Goal: Task Accomplishment & Management: Manage account settings

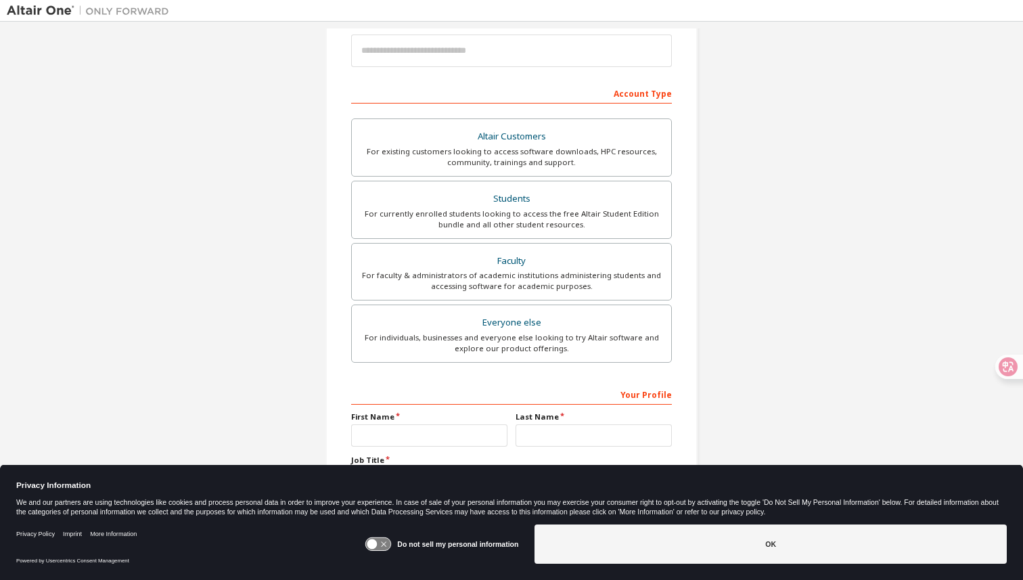
scroll to position [211, 0]
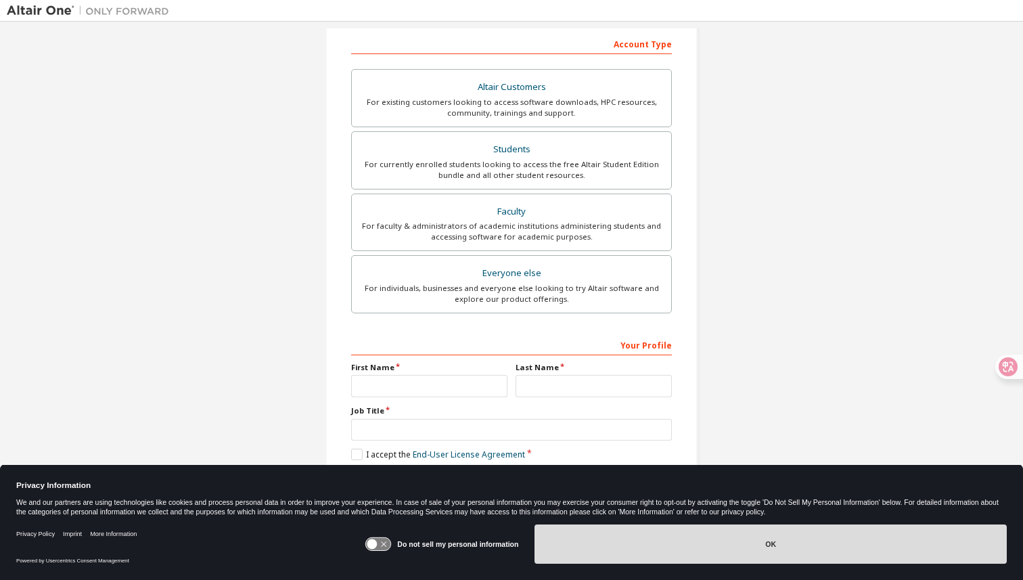
click at [590, 558] on button "OK" at bounding box center [770, 543] width 472 height 39
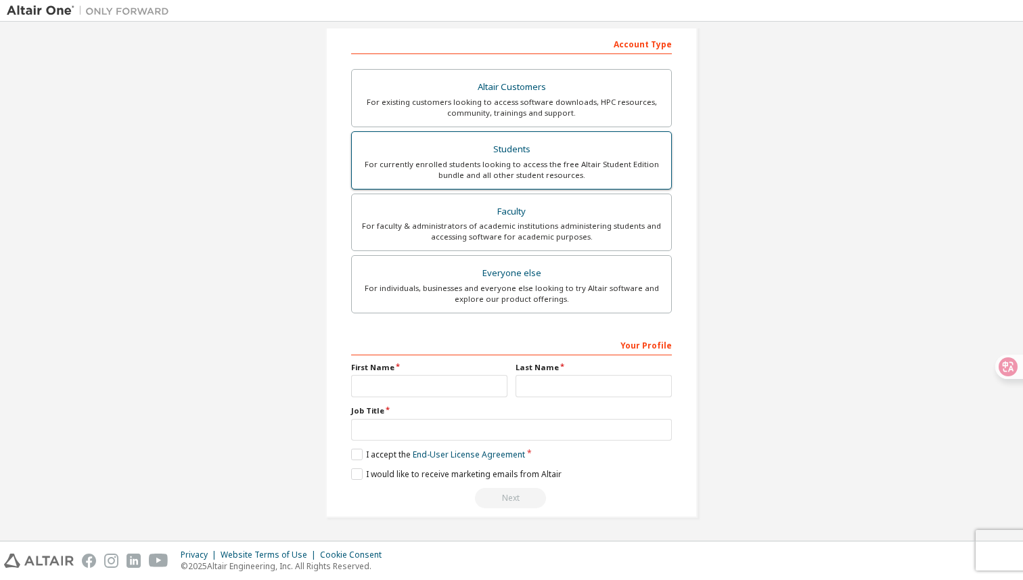
click at [574, 158] on div "Students" at bounding box center [511, 149] width 303 height 19
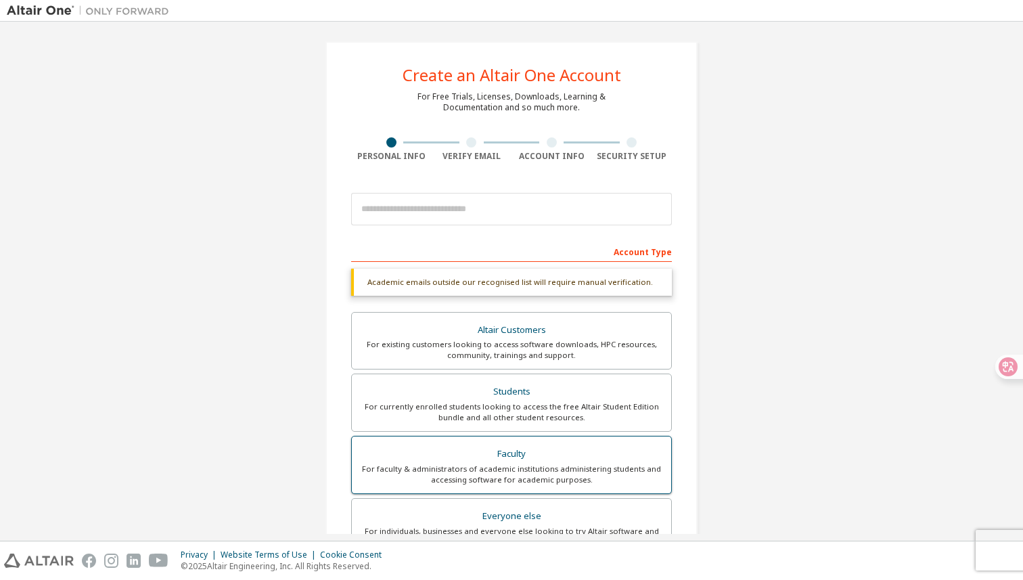
scroll to position [0, 0]
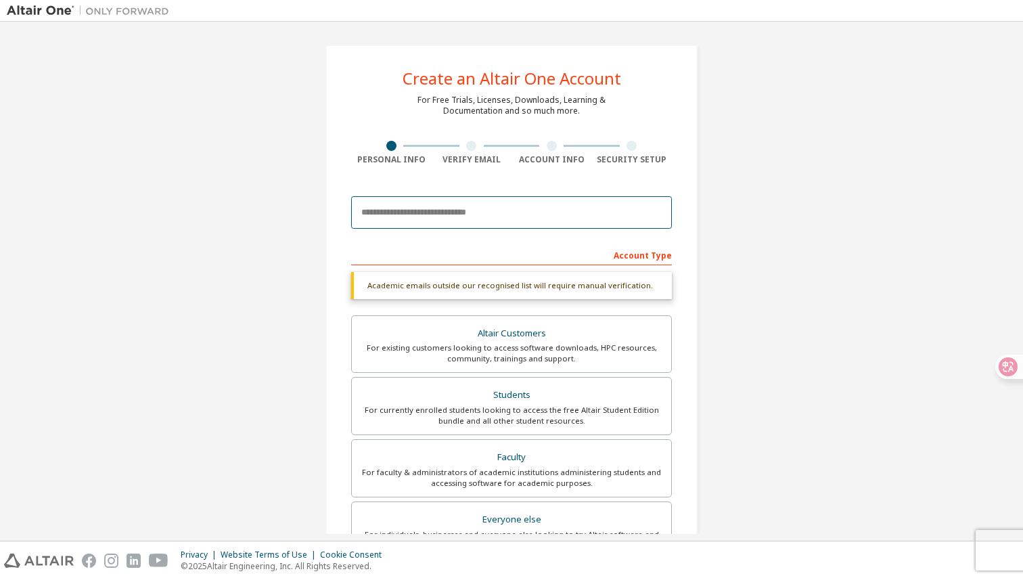
click at [516, 218] on input "email" at bounding box center [511, 212] width 321 height 32
type input "**********"
type input "*****"
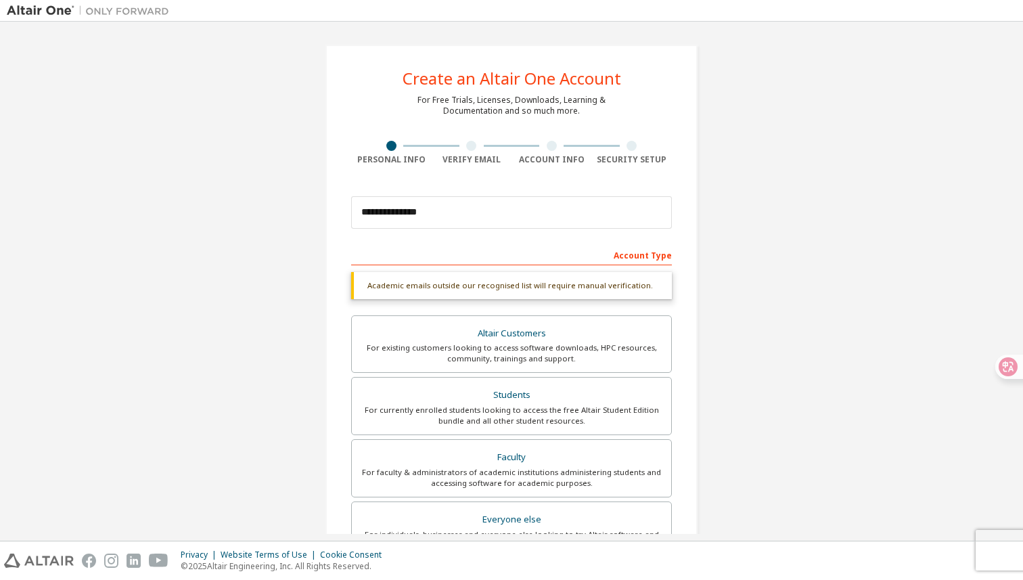
type input "***"
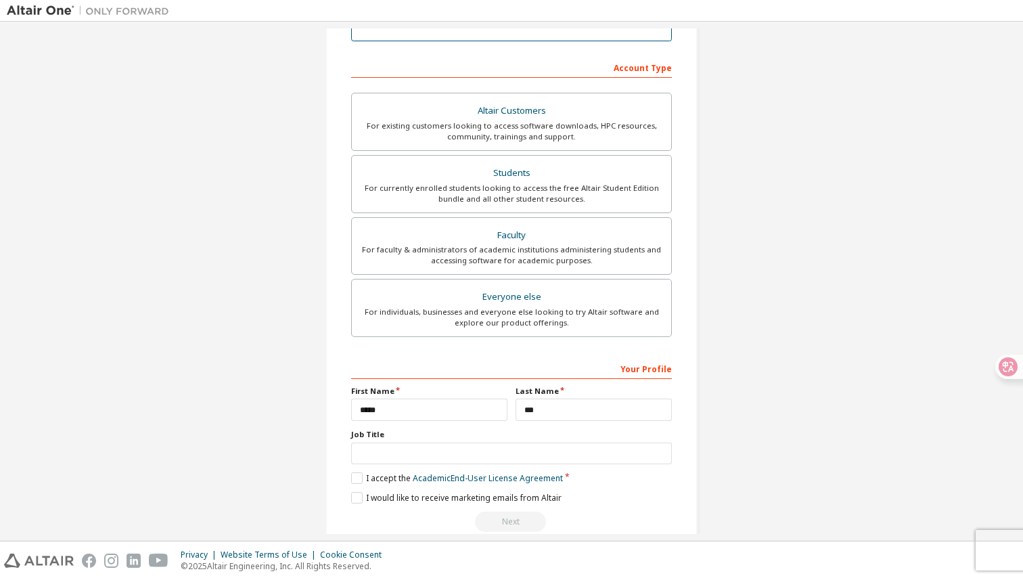
scroll to position [211, 0]
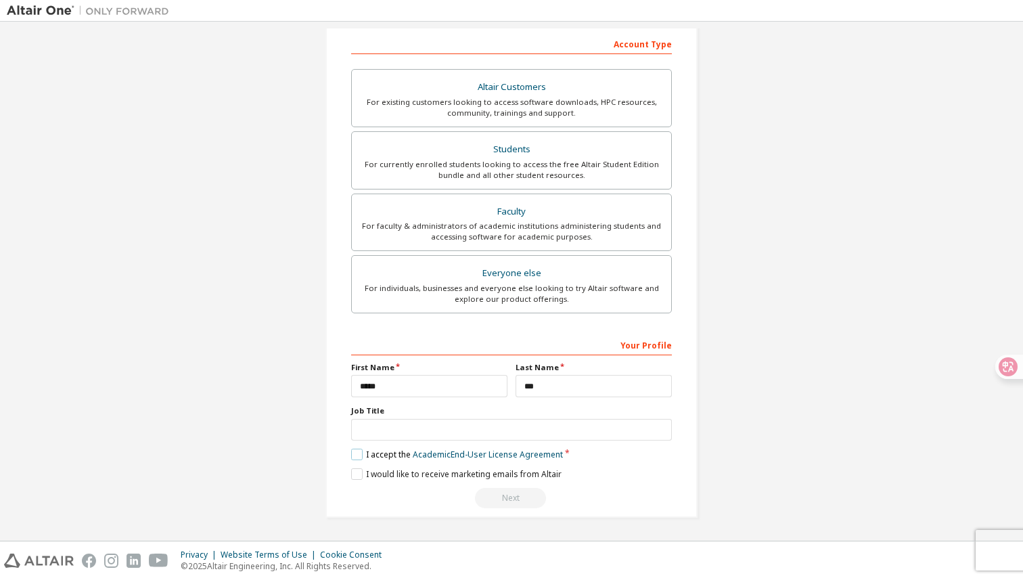
click at [351, 454] on label "I accept the Academic End-User License Agreement" at bounding box center [457, 453] width 212 height 11
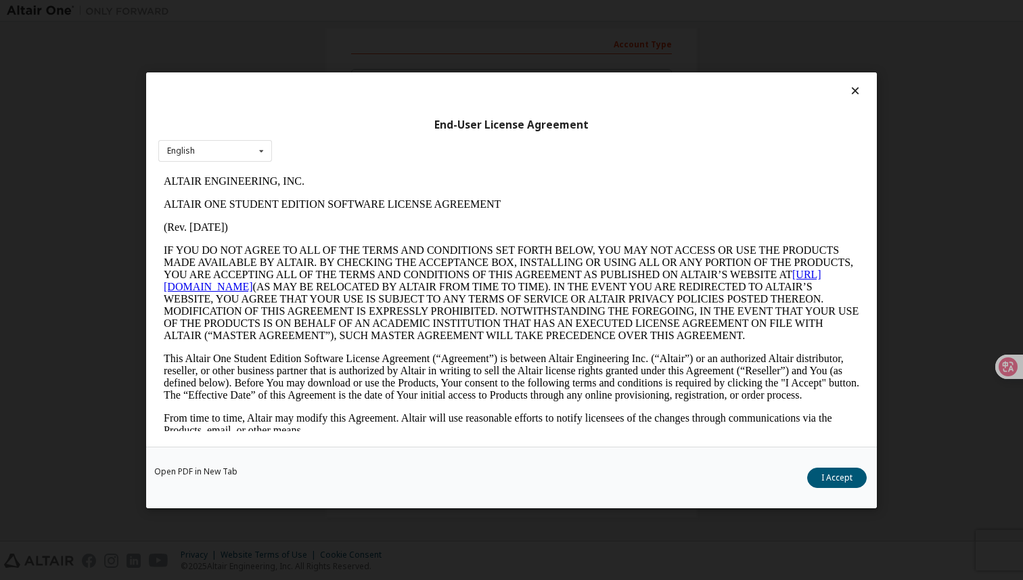
scroll to position [0, 0]
click at [833, 475] on button "I Accept" at bounding box center [837, 477] width 60 height 20
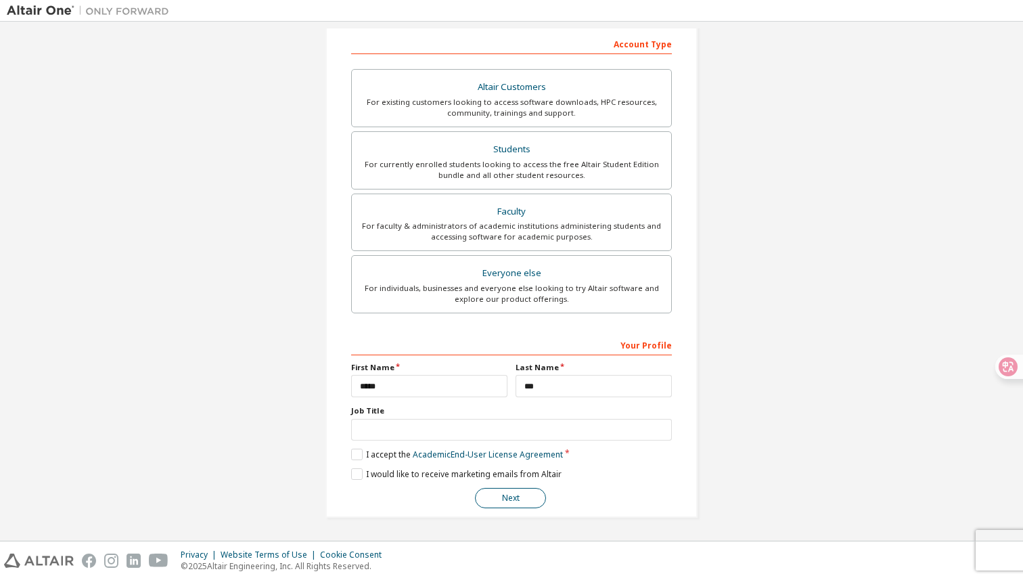
click at [500, 505] on button "Next" at bounding box center [510, 498] width 71 height 20
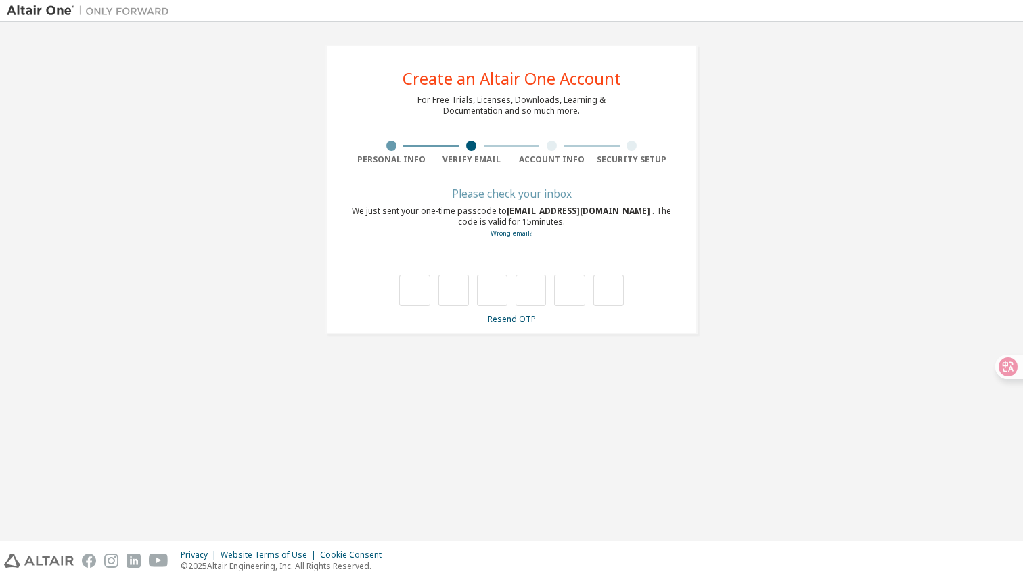
type input "*"
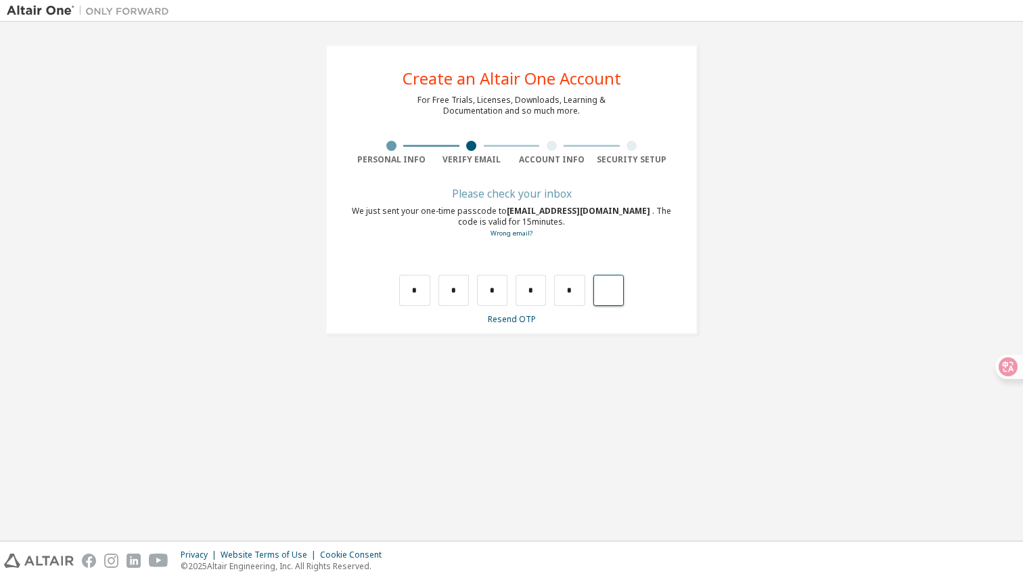
type input "*"
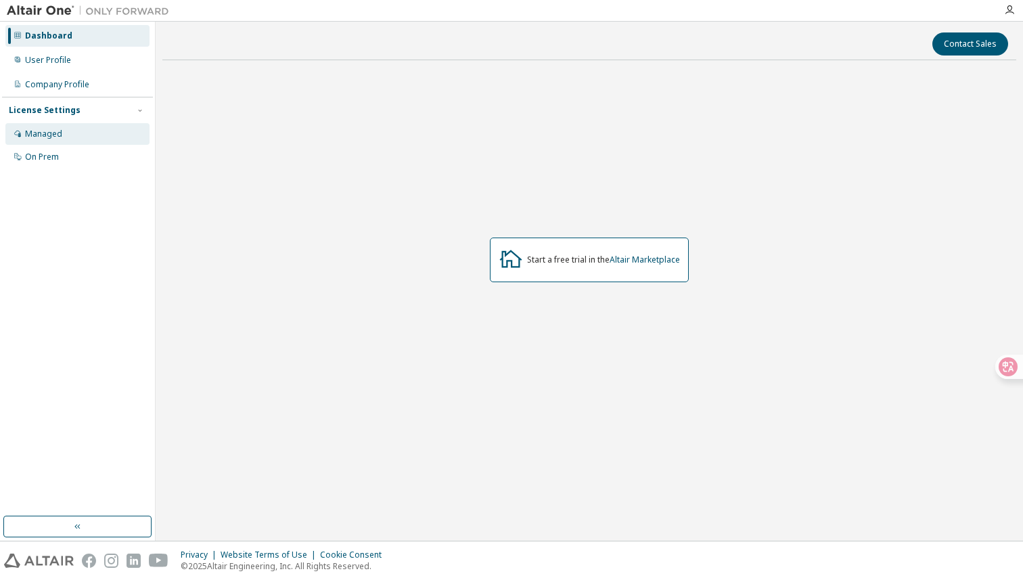
click at [87, 131] on div "Managed" at bounding box center [77, 134] width 144 height 22
